Goal: Task Accomplishment & Management: Use online tool/utility

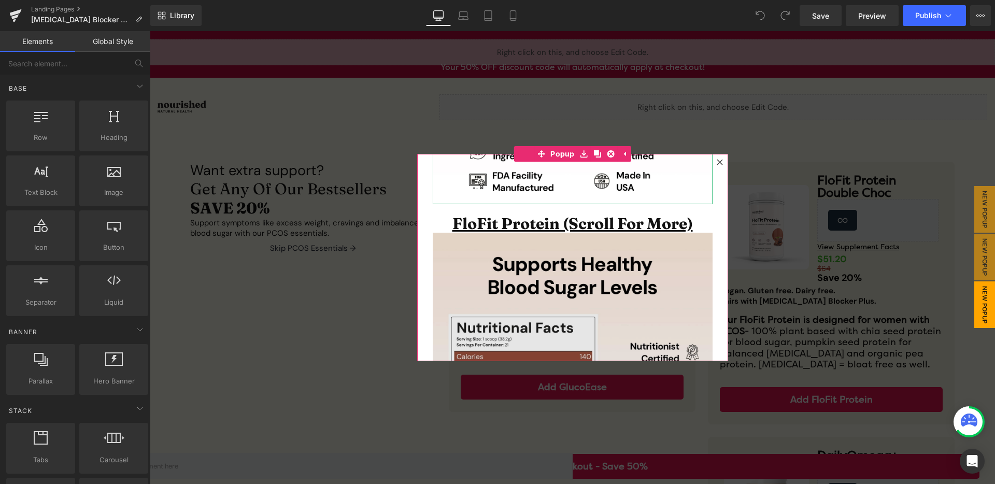
scroll to position [438, 0]
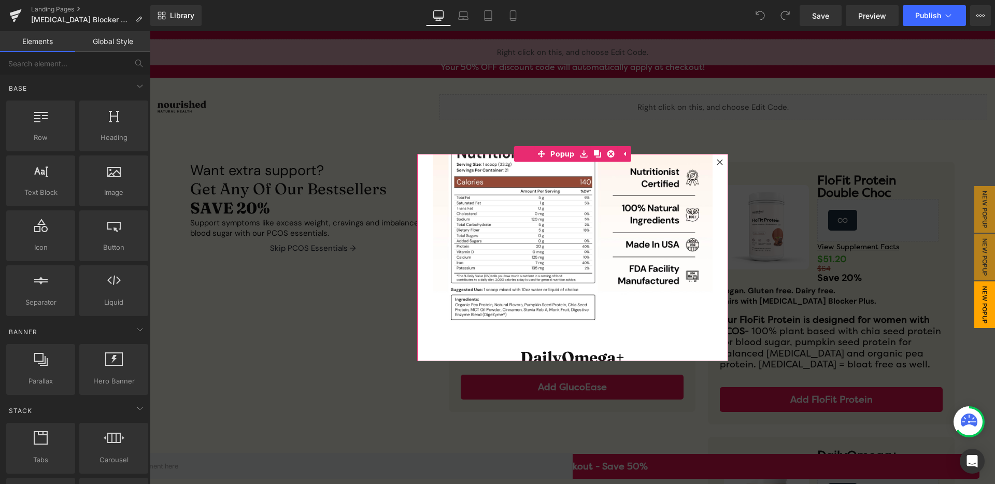
click at [717, 163] on icon at bounding box center [720, 162] width 6 height 6
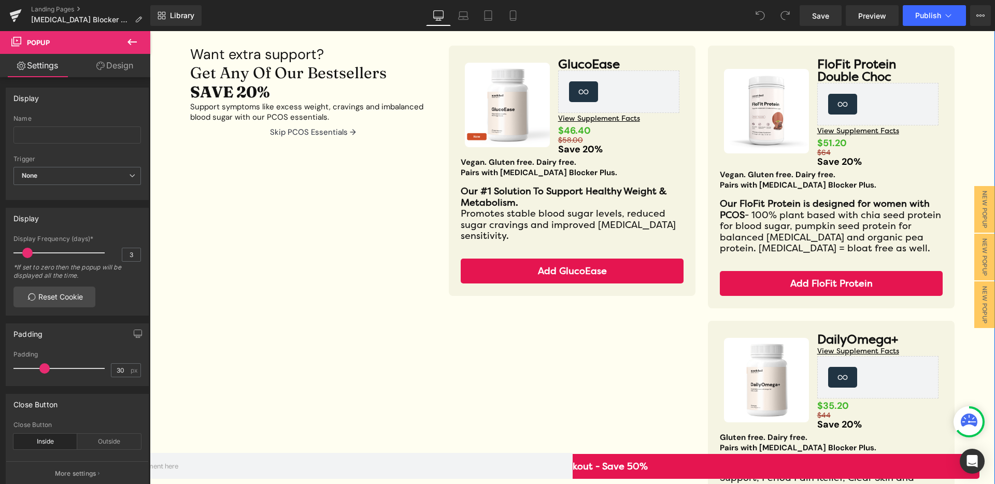
scroll to position [66, 0]
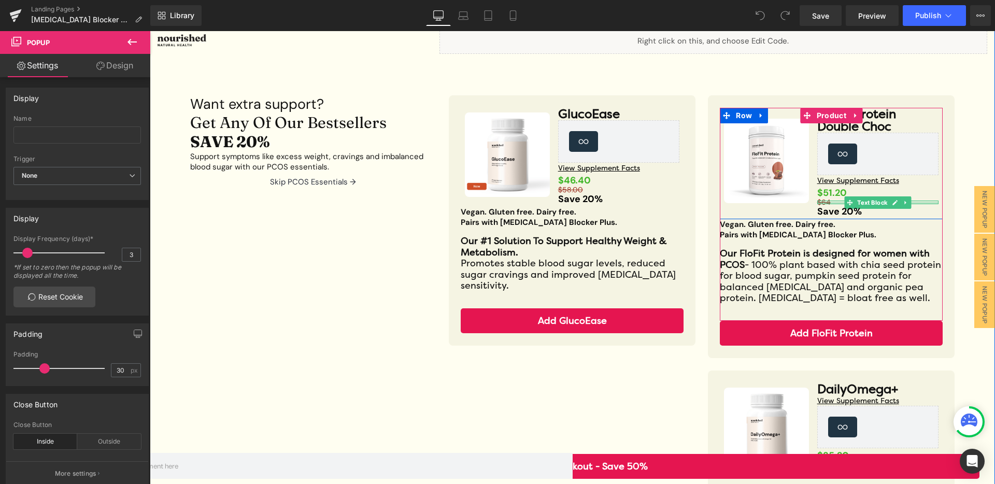
click at [833, 203] on div at bounding box center [879, 203] width 122 height 3
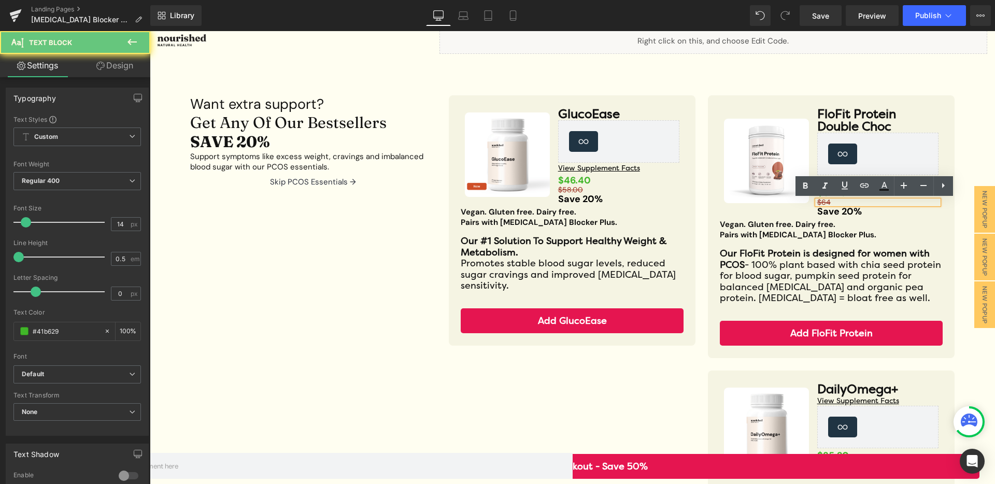
click at [827, 201] on p "$64" at bounding box center [879, 203] width 122 height 4
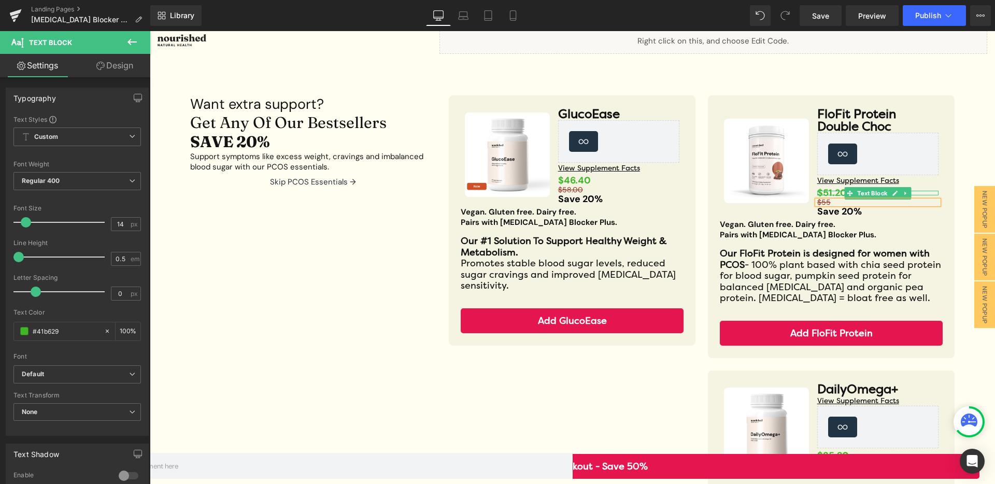
click at [845, 191] on span at bounding box center [850, 193] width 11 height 12
click at [829, 192] on div "$51.20 Text Block" at bounding box center [879, 193] width 122 height 5
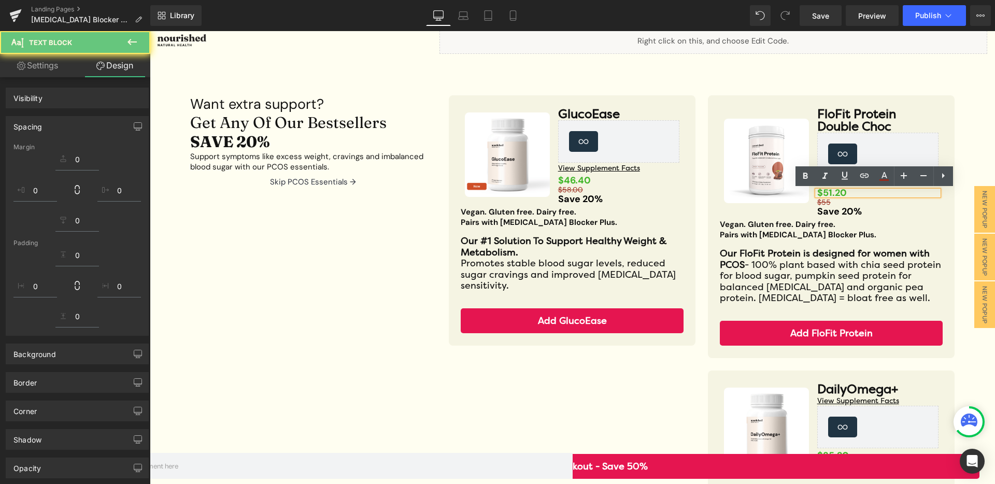
click at [827, 192] on strong "$51.20" at bounding box center [833, 193] width 30 height 12
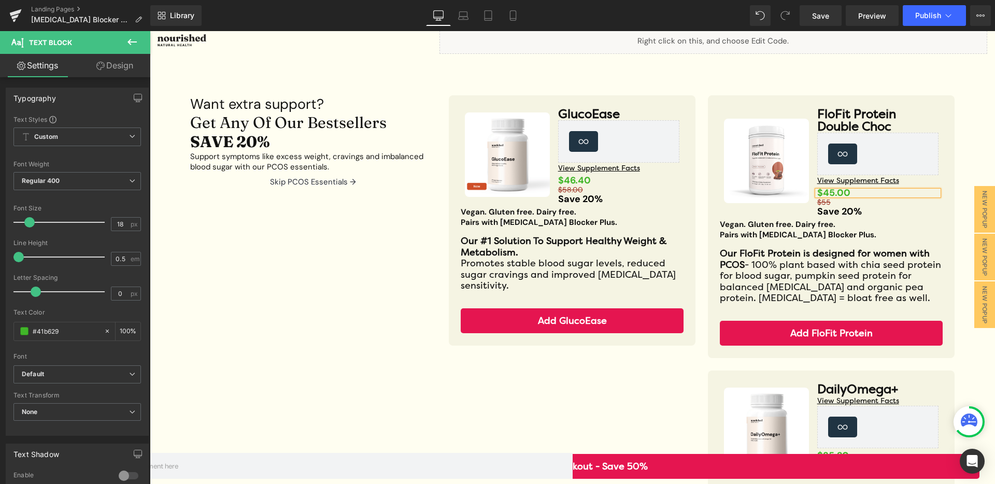
click at [381, 271] on div "Want extra support? Heading Get Any Of Our Bestsellers SAVE 20% Heading Support…" at bounding box center [572, 360] width 793 height 560
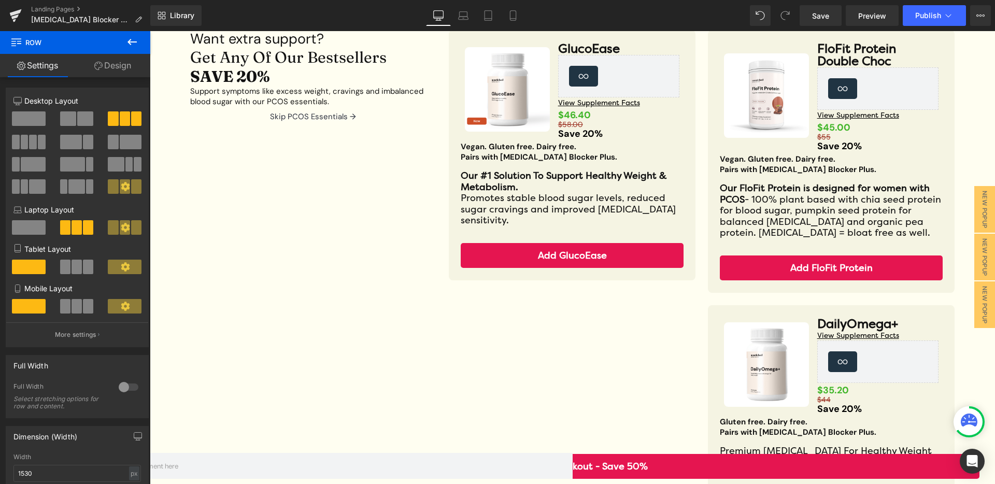
scroll to position [0, 0]
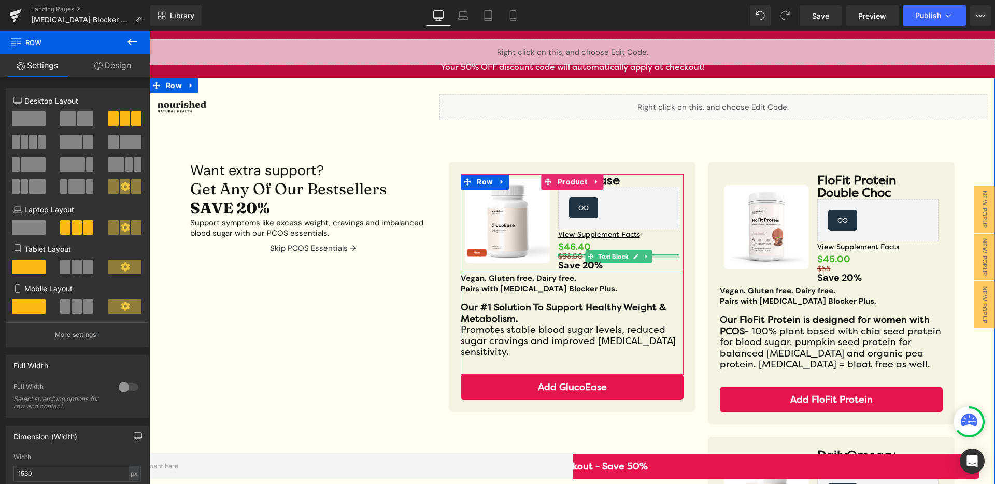
click at [568, 256] on div at bounding box center [619, 257] width 122 height 3
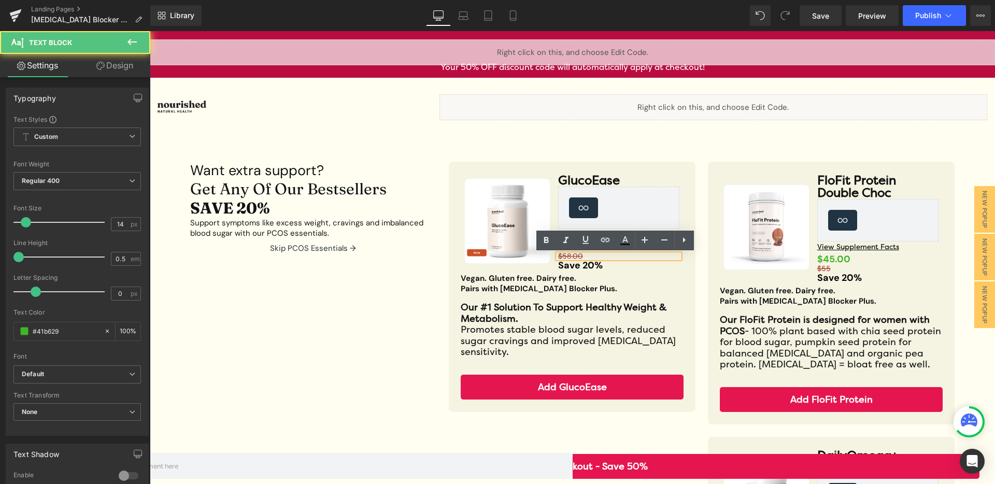
click at [565, 255] on s "$58.00" at bounding box center [570, 255] width 25 height 9
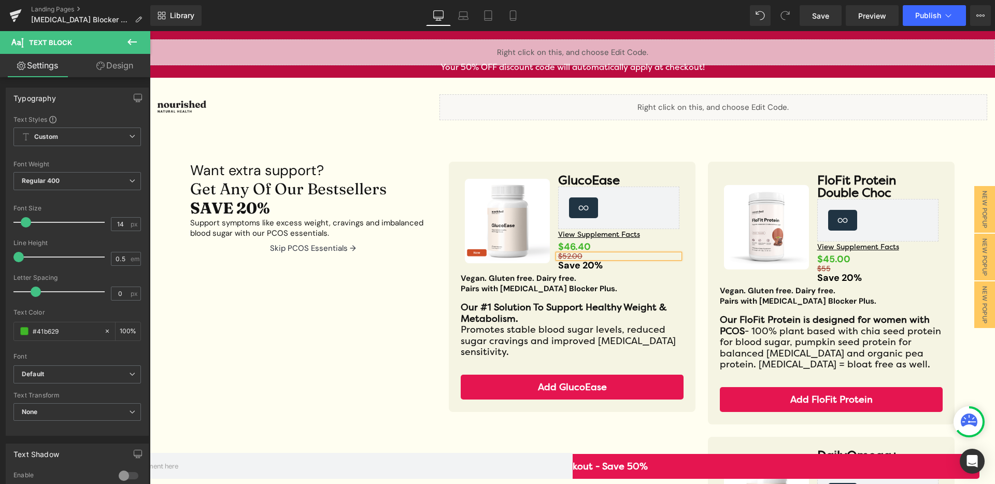
click at [150, 31] on div at bounding box center [150, 31] width 0 height 0
drag, startPoint x: 568, startPoint y: 246, endPoint x: 586, endPoint y: 246, distance: 18.2
click at [586, 246] on strong "$46.40" at bounding box center [574, 247] width 33 height 12
click at [328, 296] on div "Want extra support? Heading Get Any Of Our Bestsellers SAVE 20% Heading Support…" at bounding box center [572, 426] width 793 height 560
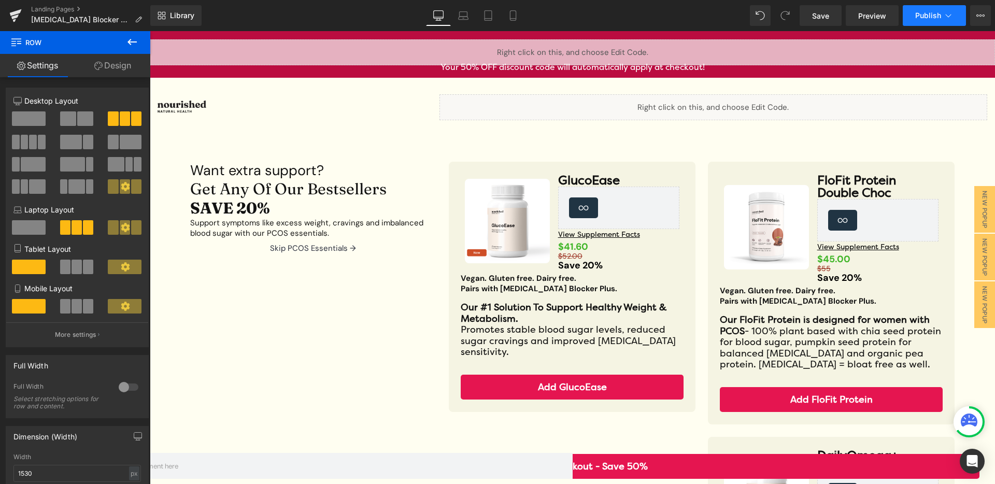
click at [935, 15] on span "Publish" at bounding box center [929, 15] width 26 height 8
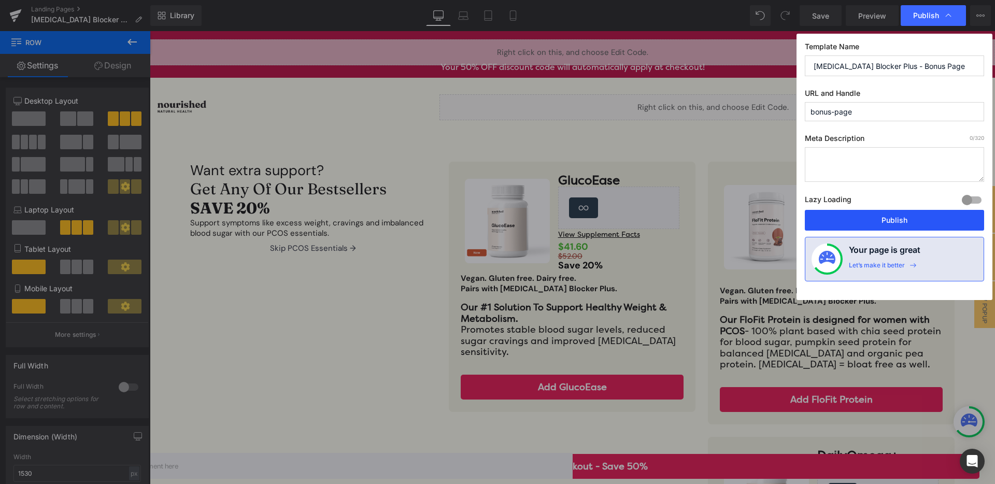
click at [907, 218] on button "Publish" at bounding box center [894, 220] width 179 height 21
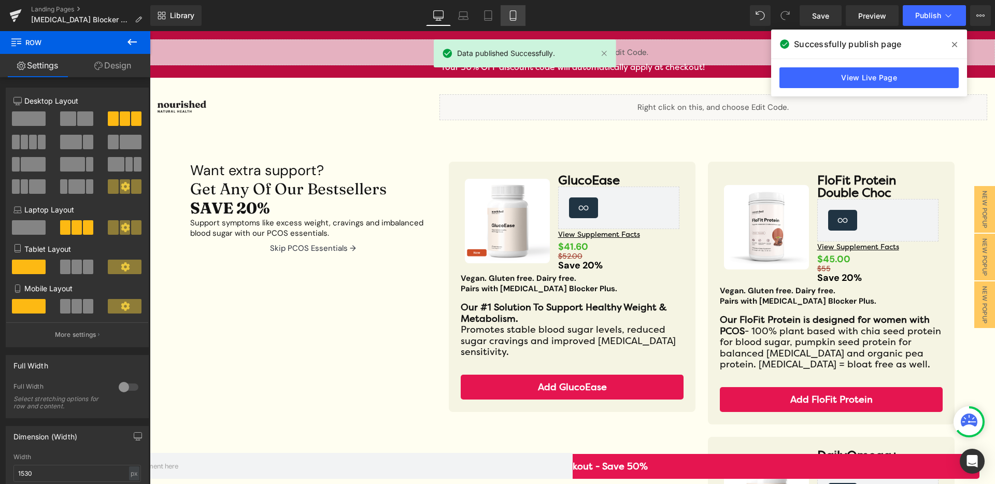
click at [521, 17] on link "Mobile" at bounding box center [513, 15] width 25 height 21
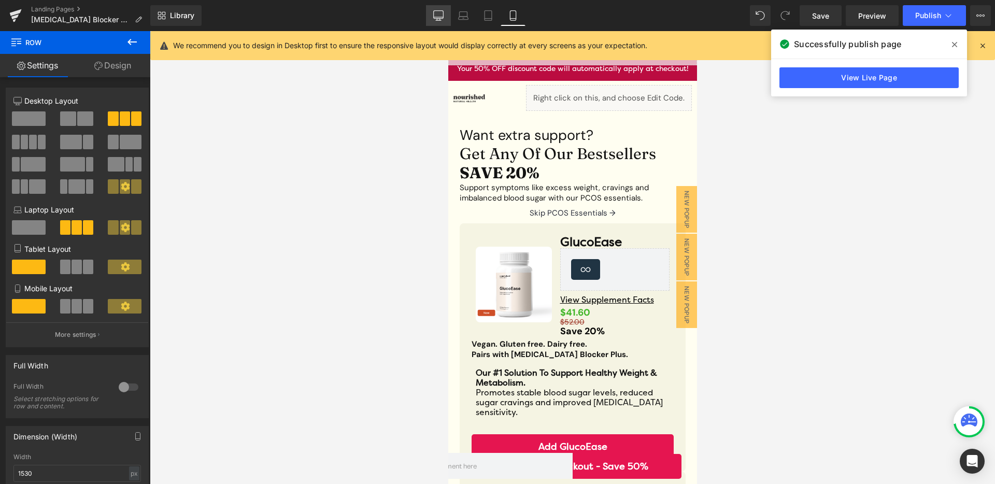
click at [447, 23] on link "Desktop" at bounding box center [438, 15] width 25 height 21
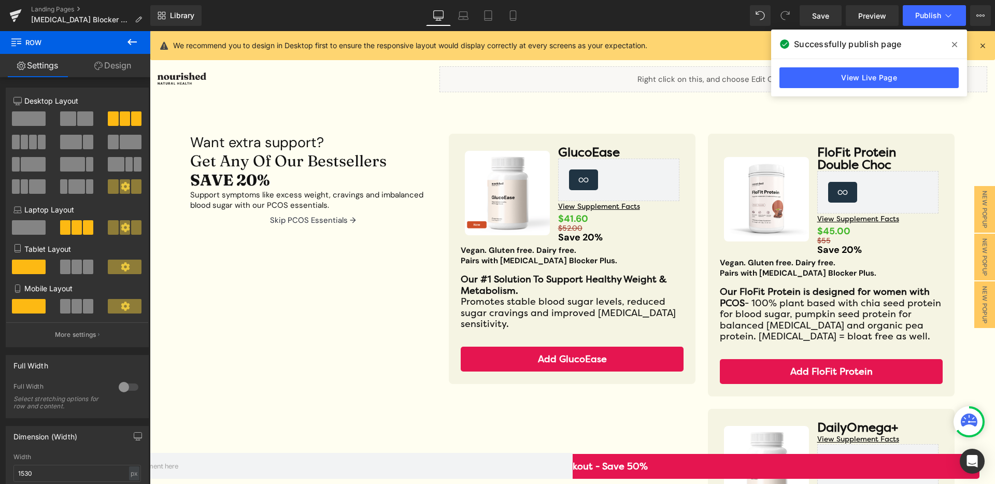
scroll to position [35, 0]
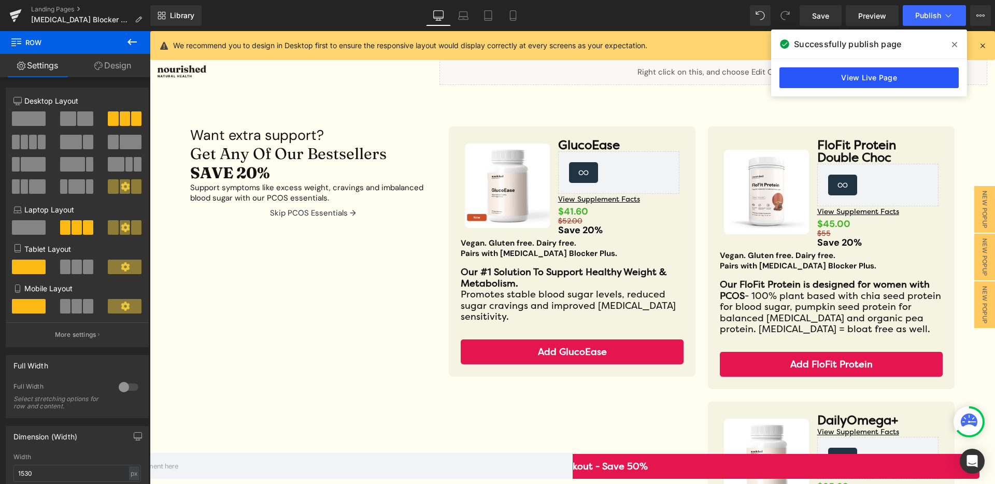
click at [878, 76] on link "View Live Page" at bounding box center [869, 77] width 179 height 21
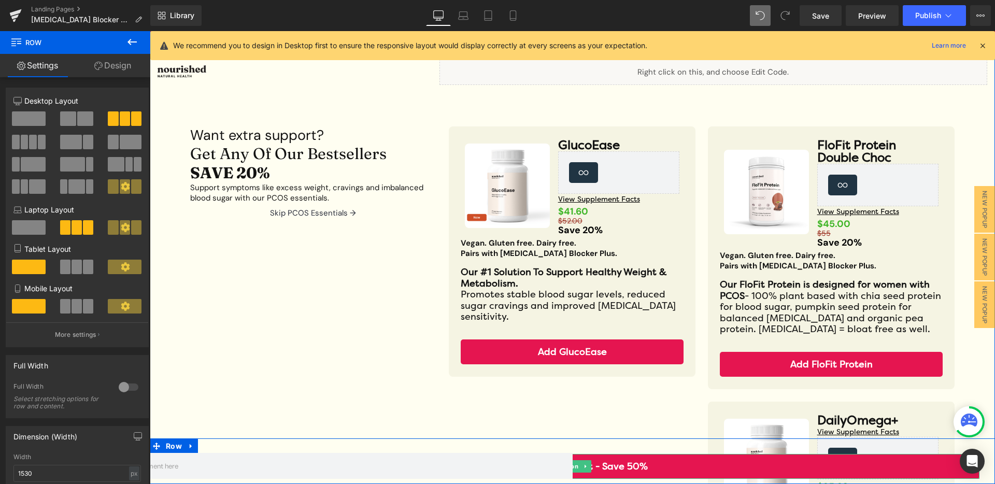
drag, startPoint x: 622, startPoint y: 466, endPoint x: 602, endPoint y: 471, distance: 20.4
click at [623, 466] on link "Proceed To Checkout - Save 50%" at bounding box center [572, 466] width 814 height 25
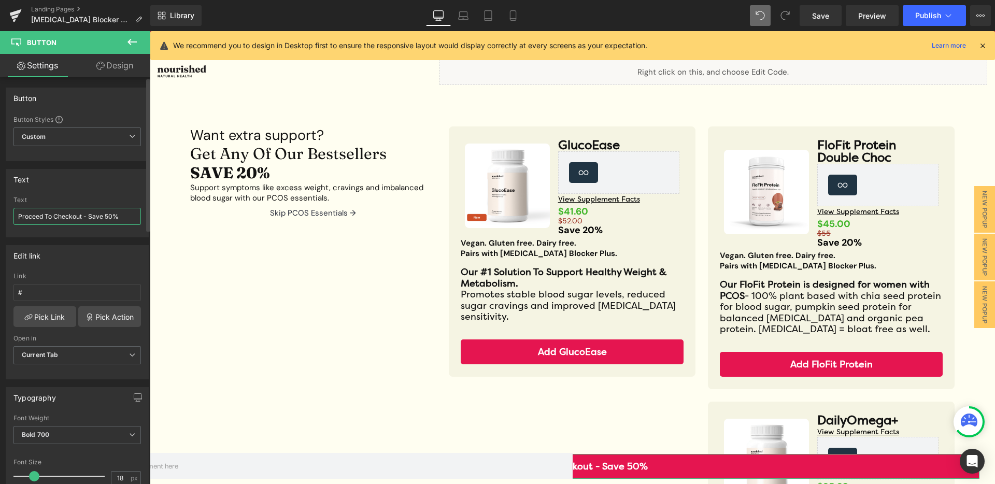
drag, startPoint x: 99, startPoint y: 215, endPoint x: 86, endPoint y: 255, distance: 42.0
click at [99, 215] on input "Proceed To Checkout - Save 50%" at bounding box center [77, 216] width 128 height 17
click at [58, 292] on input "#" at bounding box center [77, 292] width 128 height 17
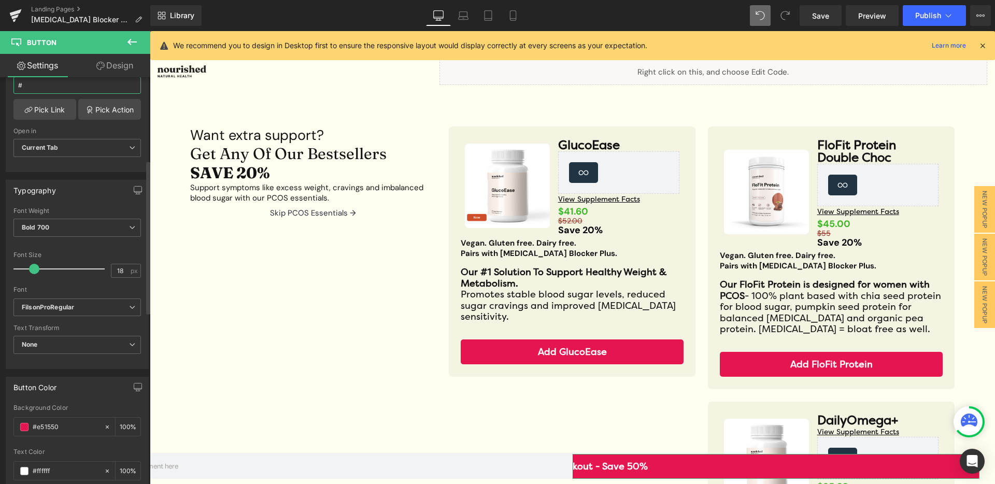
scroll to position [188, 0]
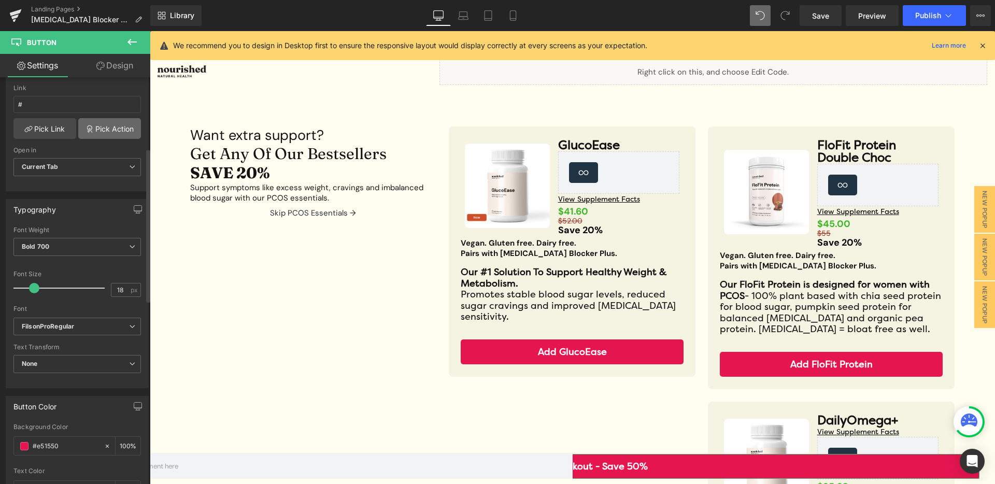
click at [111, 131] on link "Pick Action" at bounding box center [109, 128] width 63 height 21
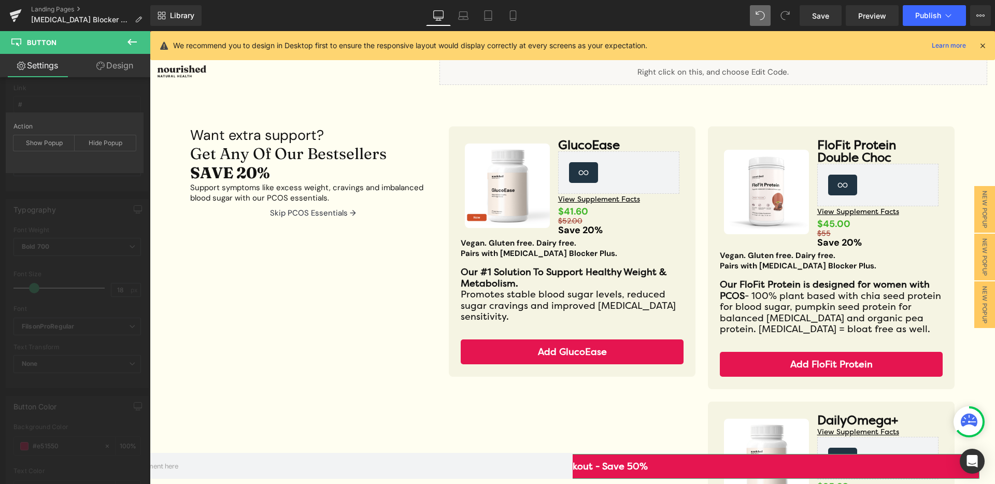
click at [67, 181] on div "Edit link # Link # Pick Link Pick Action Current Tab New Tab Open in Current Ta…" at bounding box center [77, 120] width 155 height 142
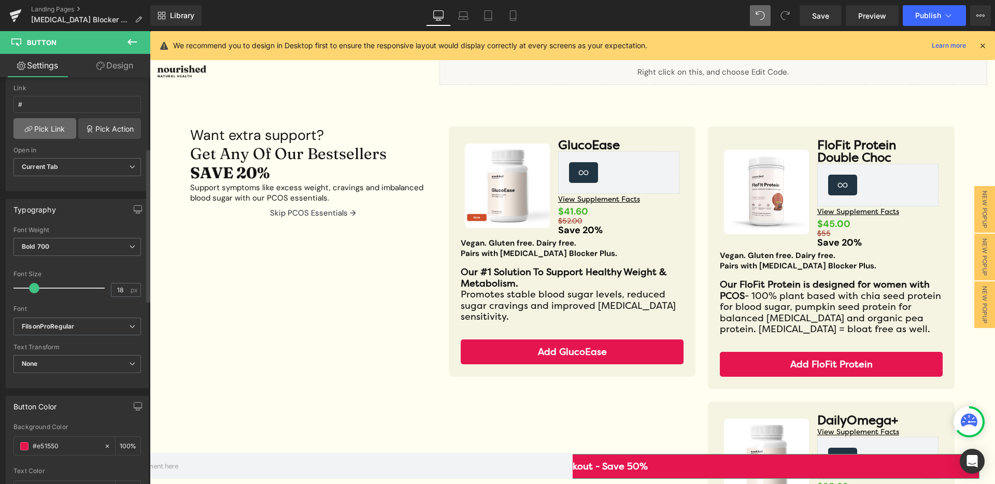
click at [60, 121] on link "Pick Link" at bounding box center [44, 128] width 63 height 21
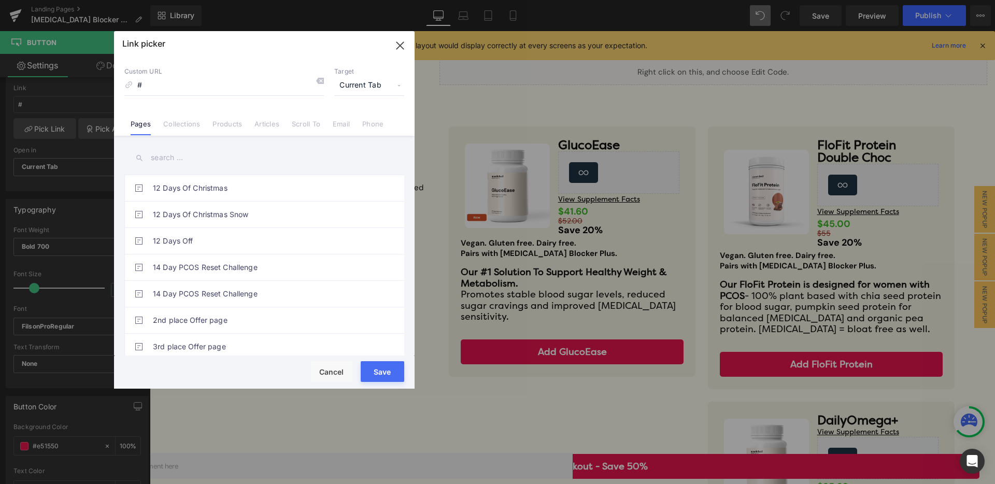
click at [397, 87] on span "Current Tab" at bounding box center [369, 86] width 70 height 20
click at [171, 85] on input "#" at bounding box center [224, 86] width 200 height 20
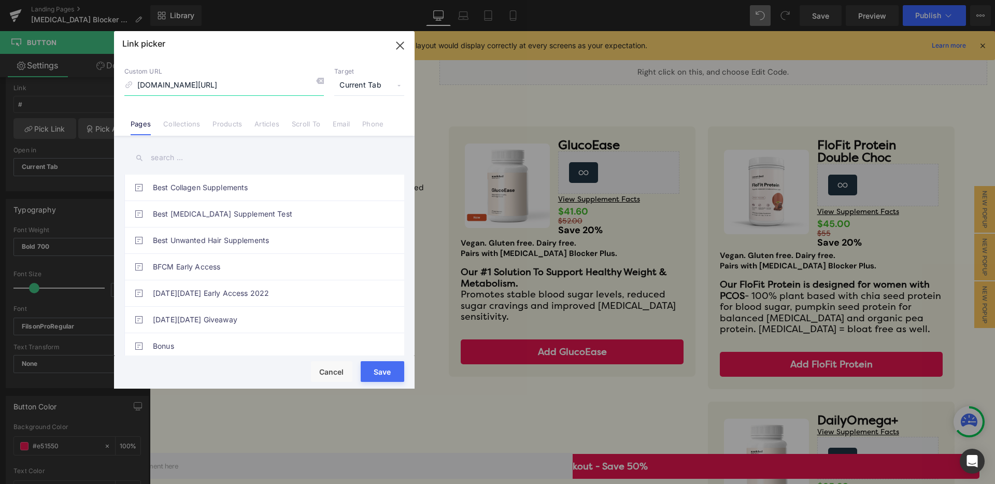
type input "[DOMAIN_NAME][URL]"
click at [398, 46] on icon "button" at bounding box center [400, 45] width 17 height 17
type input "[DOMAIN_NAME][URL]"
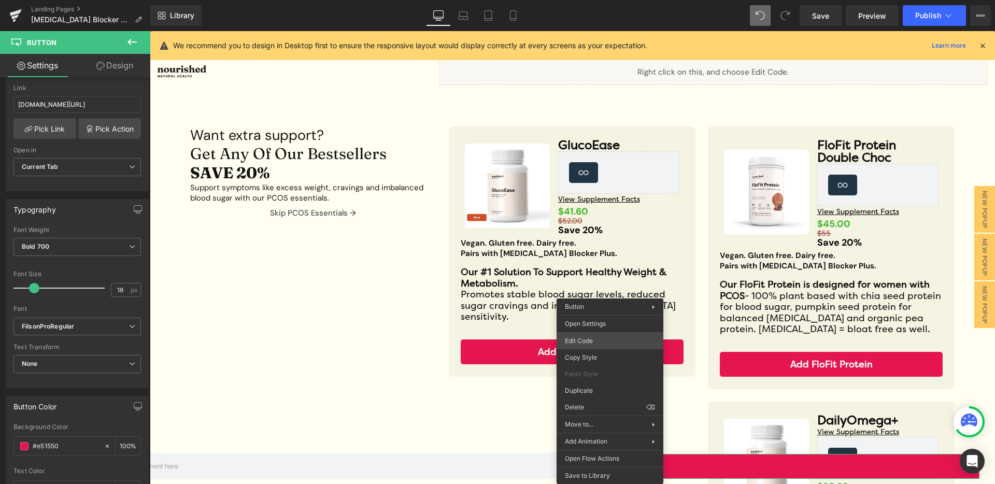
click at [597, 0] on div "Text Block You are previewing how the will restyle your page. You can not edit …" at bounding box center [497, 0] width 995 height 0
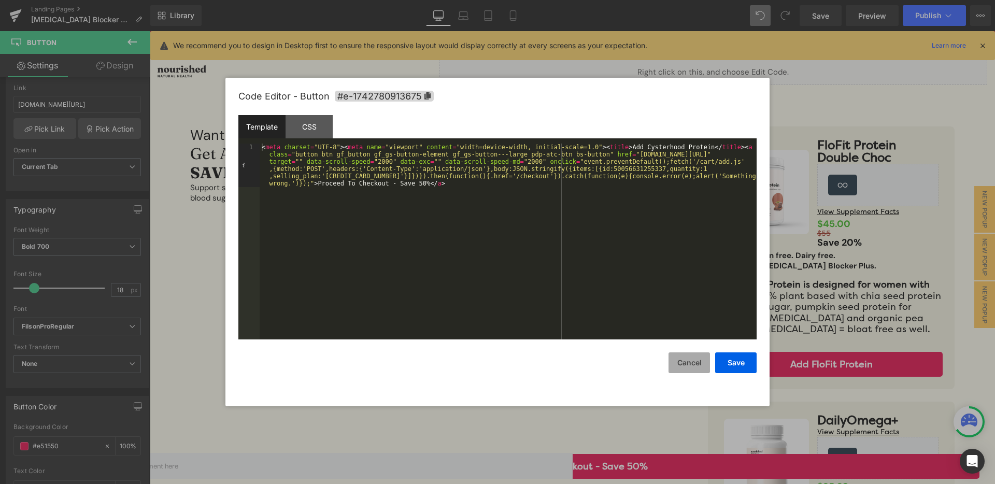
click at [686, 355] on button "Cancel" at bounding box center [689, 363] width 41 height 21
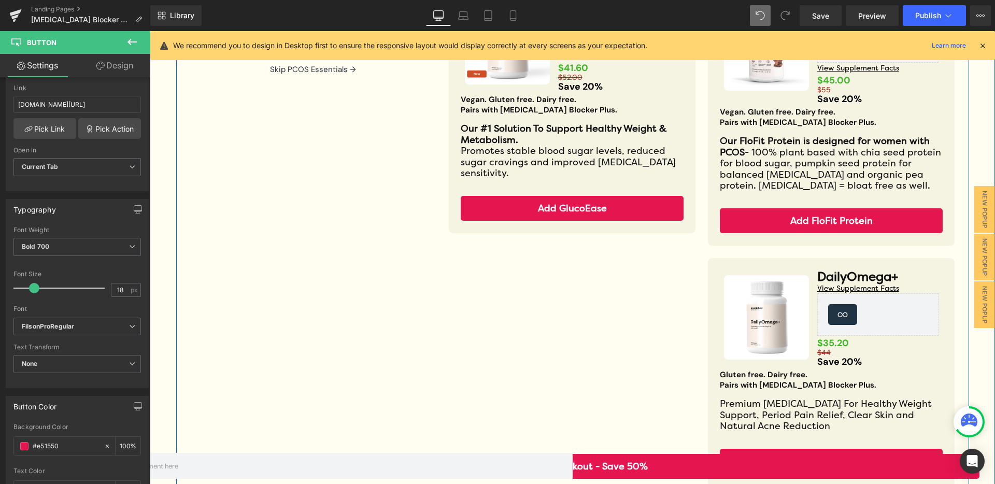
scroll to position [234, 0]
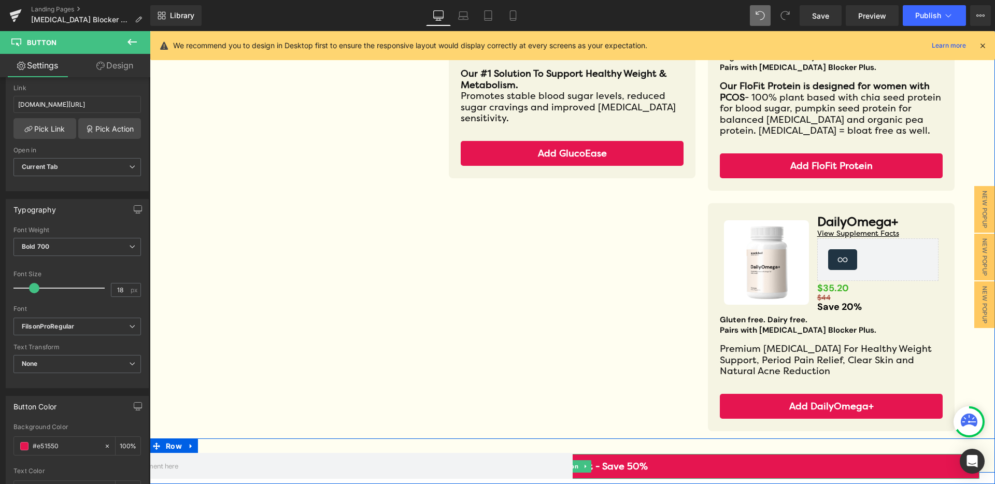
click at [637, 471] on link "Proceed To Checkout - Save 50%" at bounding box center [572, 466] width 814 height 25
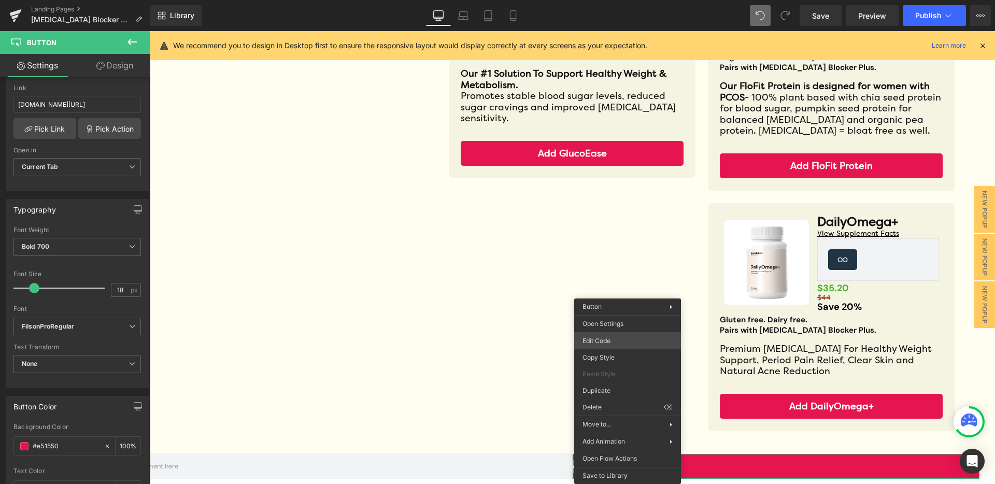
click at [607, 0] on div "Text Block You are previewing how the will restyle your page. You can not edit …" at bounding box center [497, 0] width 995 height 0
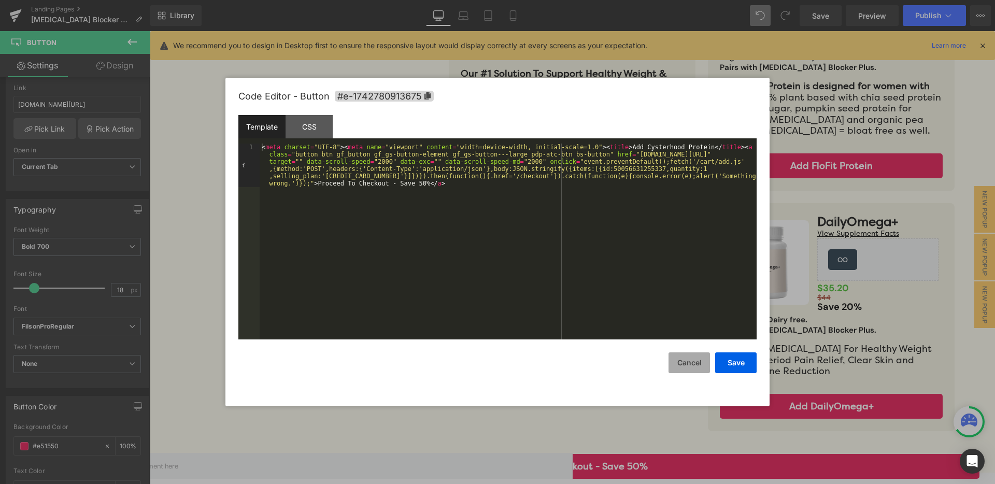
click at [691, 366] on button "Cancel" at bounding box center [689, 363] width 41 height 21
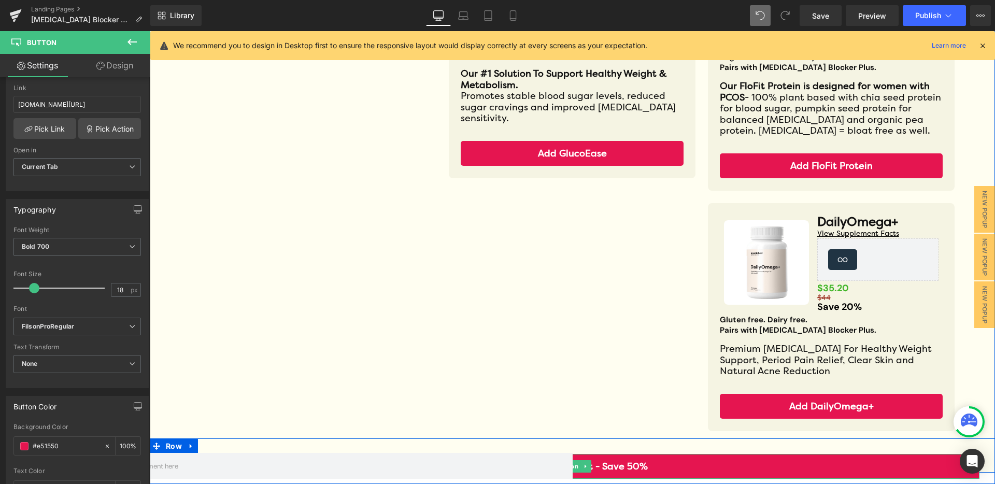
click at [714, 473] on link "Proceed To Checkout - Save 50%" at bounding box center [572, 466] width 814 height 25
click at [715, 469] on link "Proceed To Checkout - Save 50%" at bounding box center [572, 466] width 814 height 25
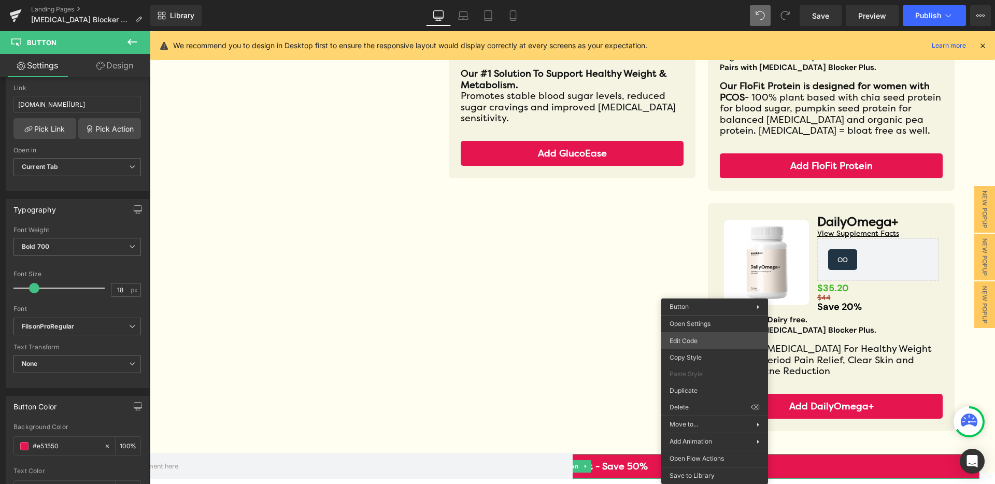
click at [728, 0] on div "Text Block You are previewing how the will restyle your page. You can not edit …" at bounding box center [497, 0] width 995 height 0
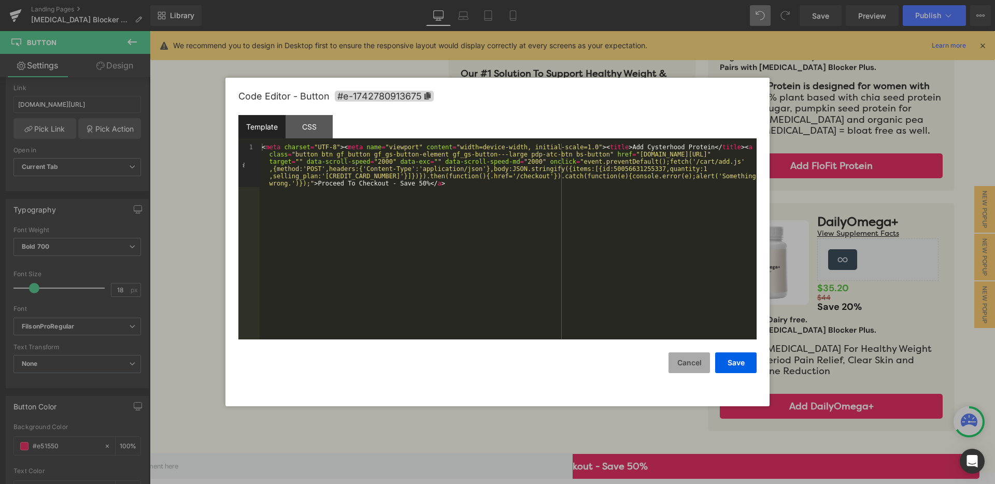
click at [695, 363] on button "Cancel" at bounding box center [689, 363] width 41 height 21
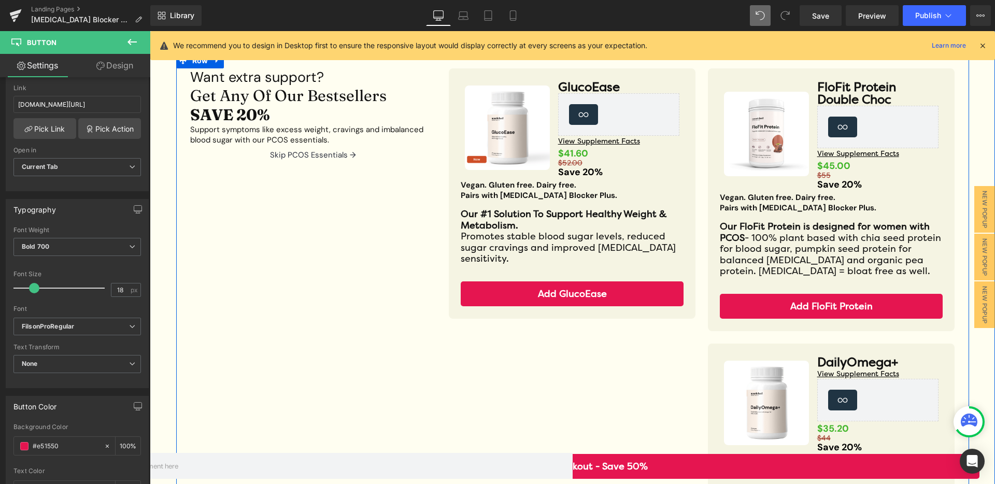
scroll to position [0, 0]
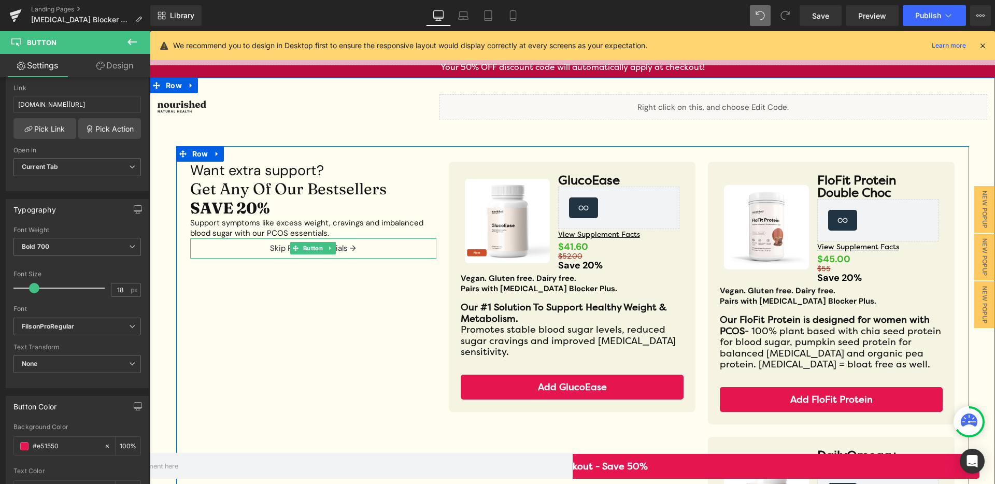
click at [353, 247] on link "Skip PCOS Essentials →" at bounding box center [313, 248] width 114 height 20
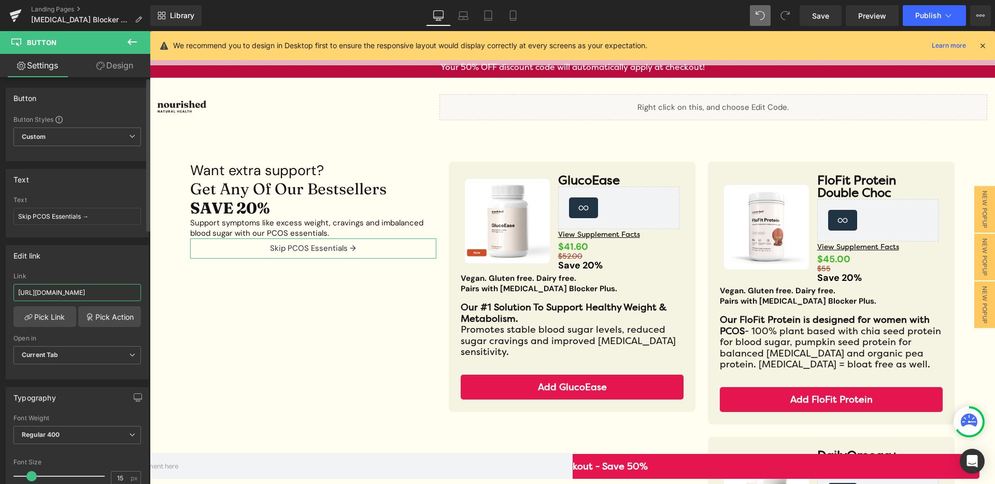
click at [90, 290] on input "[URL][DOMAIN_NAME]" at bounding box center [77, 292] width 128 height 17
drag, startPoint x: 91, startPoint y: 290, endPoint x: 143, endPoint y: 292, distance: 51.9
click at [143, 292] on div "[URL][DOMAIN_NAME] Link [URL][DOMAIN_NAME] Pick Link Pick Action Current Tab Ne…" at bounding box center [77, 326] width 142 height 106
click at [116, 291] on input "[URL][DOMAIN_NAME]" at bounding box center [77, 292] width 128 height 17
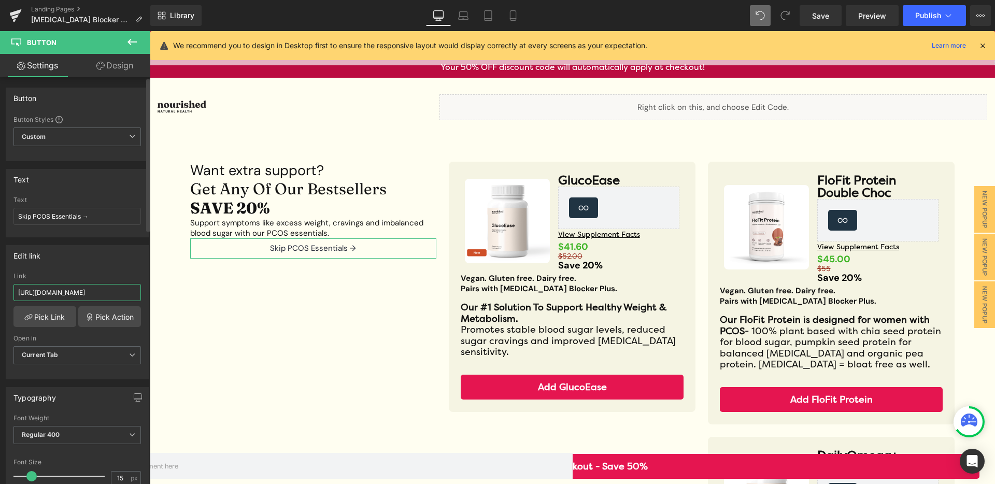
drag, startPoint x: 106, startPoint y: 293, endPoint x: 26, endPoint y: 293, distance: 79.8
click at [26, 293] on input "[URL][DOMAIN_NAME]" at bounding box center [77, 292] width 128 height 17
click at [37, 291] on input "[URL][DOMAIN_NAME]" at bounding box center [77, 292] width 128 height 17
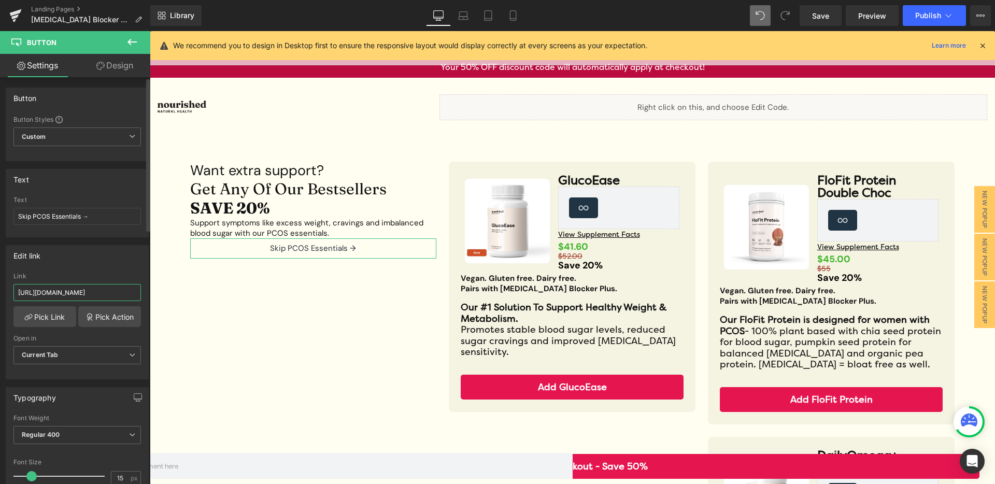
click at [37, 291] on input "[URL][DOMAIN_NAME]" at bounding box center [77, 292] width 128 height 17
click at [37, 293] on input "[URL][DOMAIN_NAME]" at bounding box center [77, 292] width 128 height 17
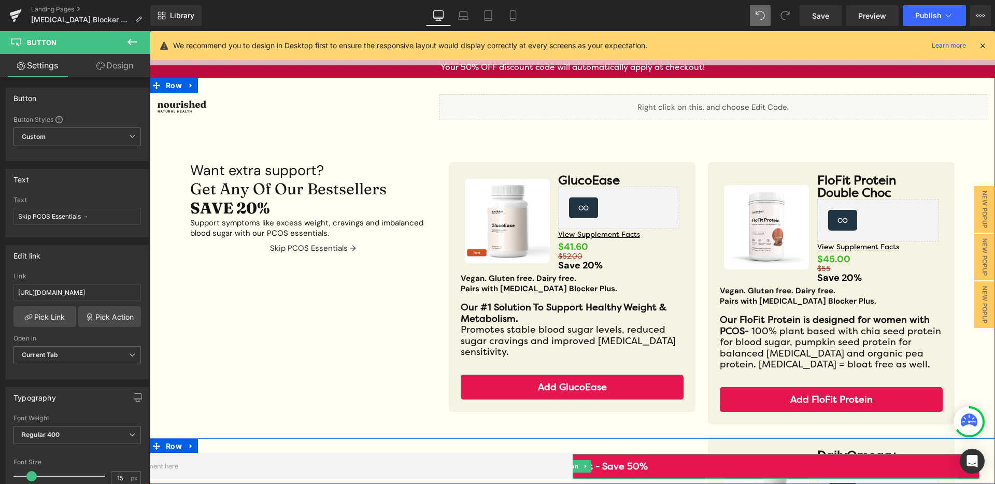
click at [638, 468] on link "Proceed To Checkout - Save 50%" at bounding box center [572, 466] width 814 height 25
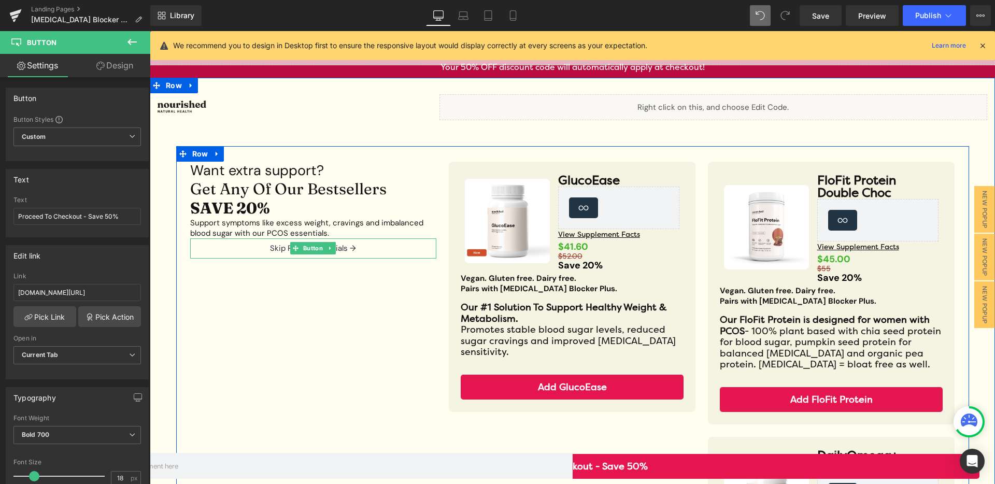
click at [301, 244] on span "Button" at bounding box center [313, 248] width 24 height 12
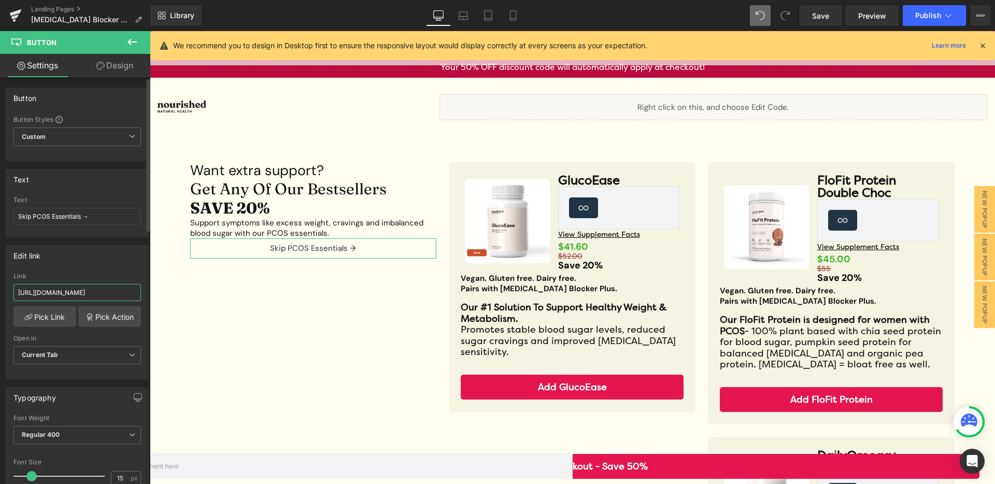
click at [119, 289] on input "[URL][DOMAIN_NAME]" at bounding box center [77, 292] width 128 height 17
click at [118, 289] on input "[URL][DOMAIN_NAME]" at bounding box center [77, 292] width 128 height 17
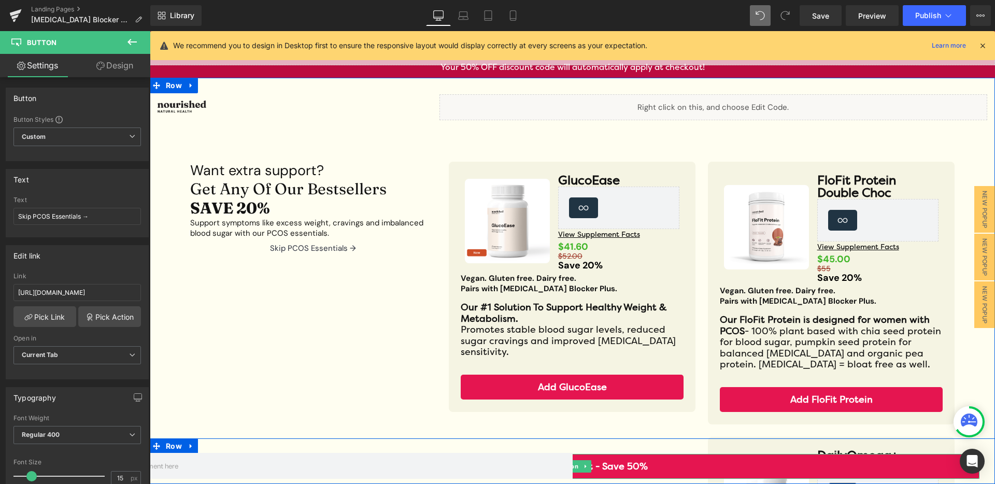
click at [629, 458] on link "Proceed To Checkout - Save 50%" at bounding box center [572, 466] width 814 height 25
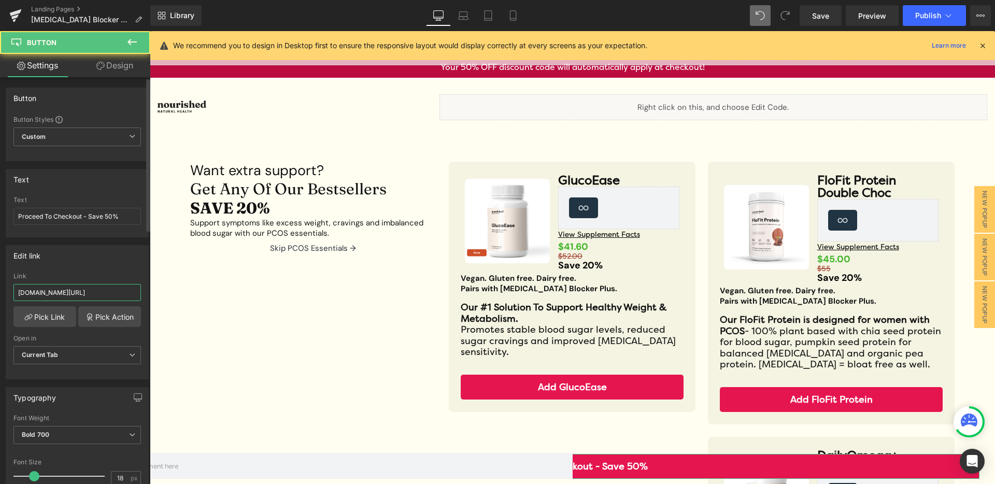
click at [103, 295] on input "[DOMAIN_NAME][URL]" at bounding box center [77, 292] width 128 height 17
paste input "[URL][DOMAIN_NAME]"
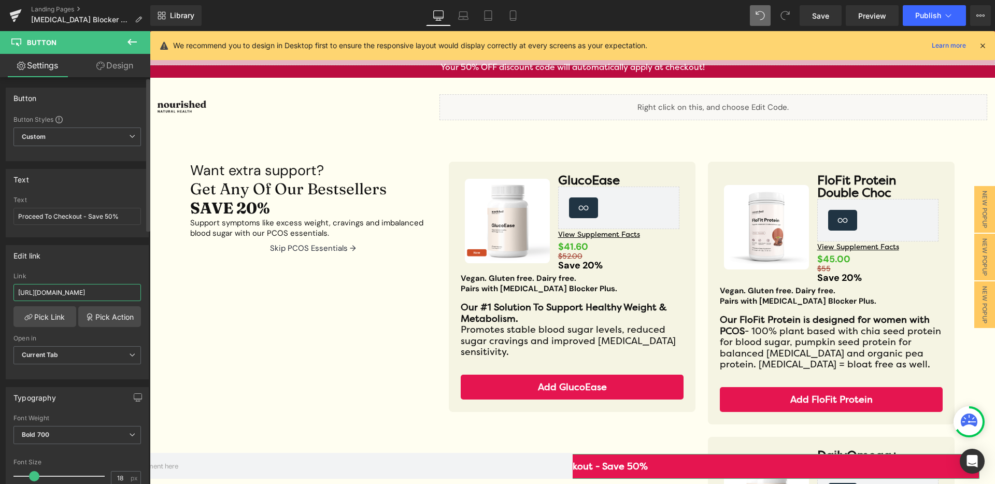
type input "[URL][DOMAIN_NAME]"
click at [96, 261] on div "Edit link" at bounding box center [77, 256] width 142 height 20
click at [816, 11] on span "Save" at bounding box center [820, 15] width 17 height 11
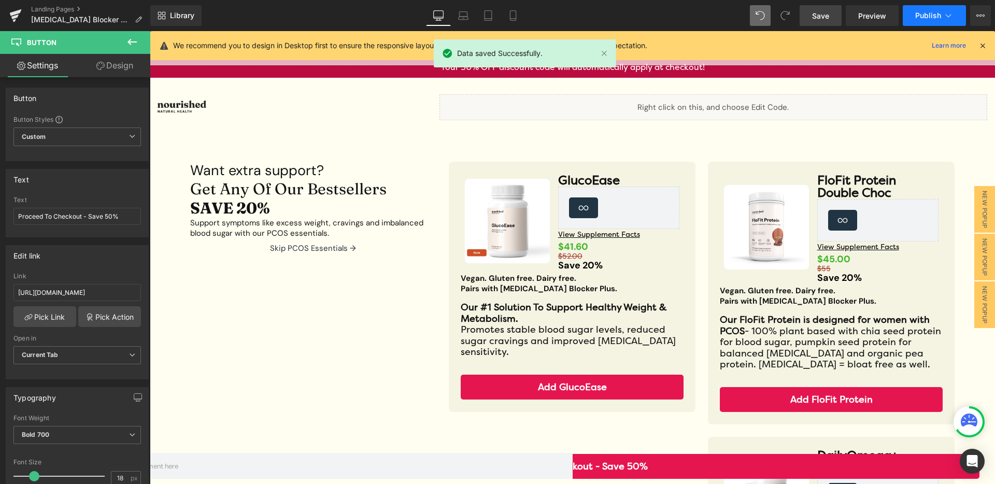
click at [934, 10] on button "Publish" at bounding box center [934, 15] width 63 height 21
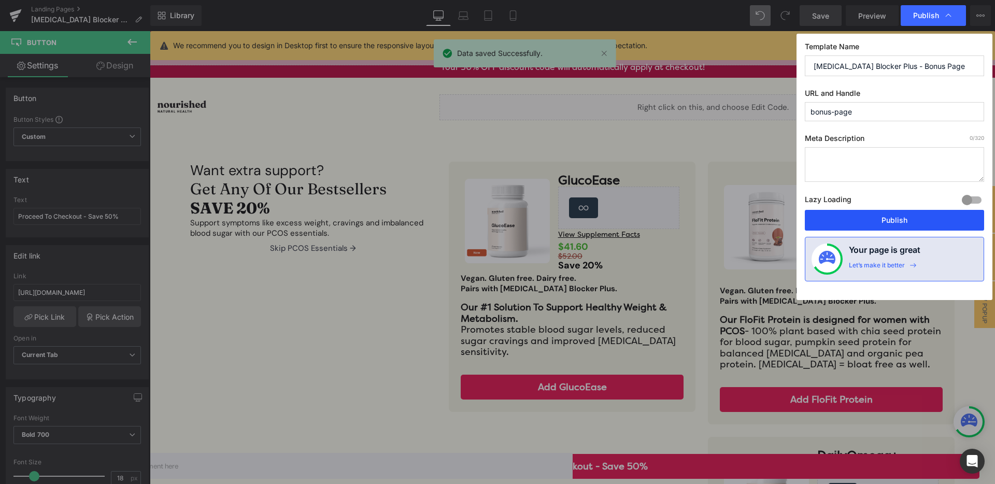
click at [883, 223] on button "Publish" at bounding box center [894, 220] width 179 height 21
